Goal: Use online tool/utility: Utilize a website feature to perform a specific function

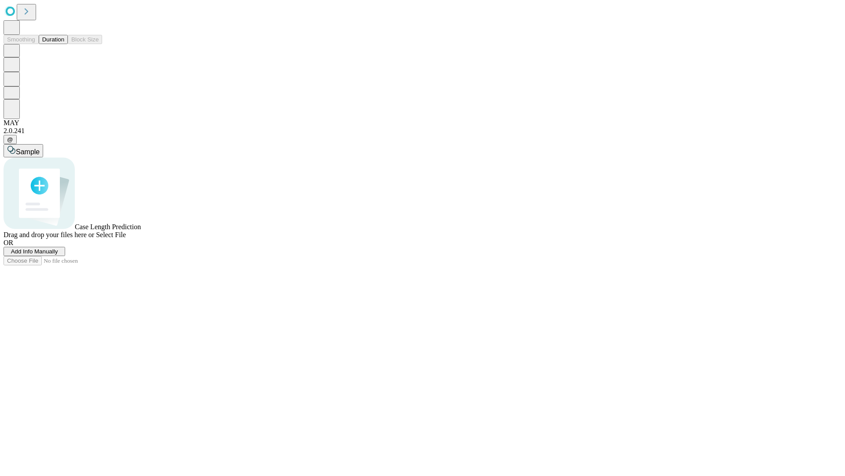
click at [64, 44] on button "Duration" at bounding box center [53, 39] width 29 height 9
click at [126, 238] on span "Select File" at bounding box center [111, 234] width 30 height 7
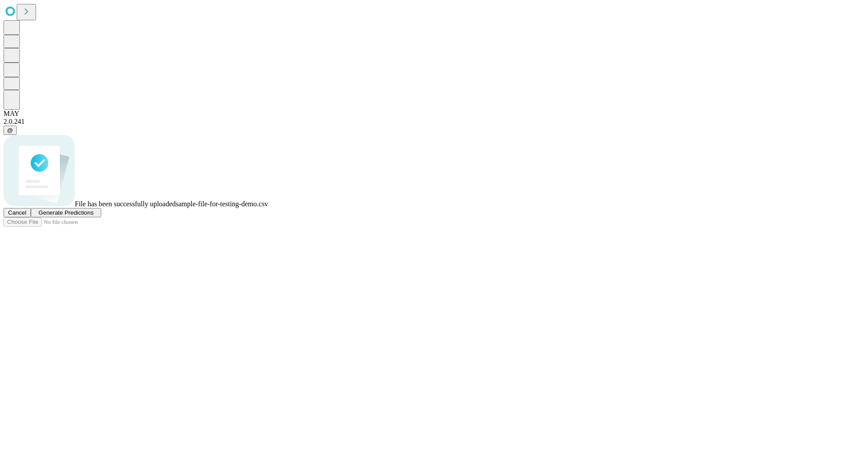
click at [93, 216] on span "Generate Predictions" at bounding box center [65, 212] width 55 height 7
